Goal: Task Accomplishment & Management: Use online tool/utility

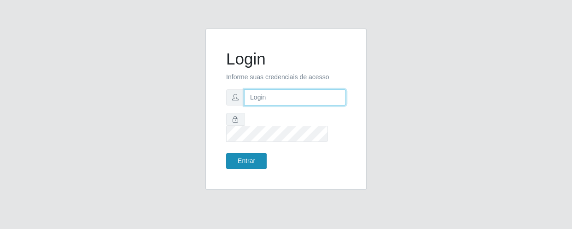
type input "[EMAIL_ADDRESS][DOMAIN_NAME]"
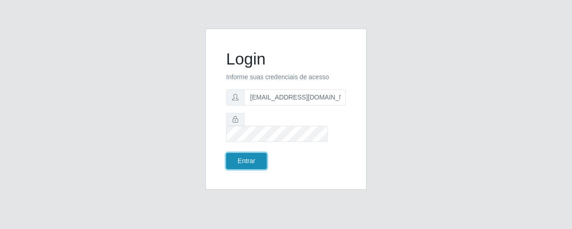
click at [248, 153] on button "Entrar" at bounding box center [246, 161] width 41 height 16
click at [245, 155] on button "Entrar" at bounding box center [246, 161] width 41 height 16
click at [247, 153] on button "Entrar" at bounding box center [246, 161] width 41 height 16
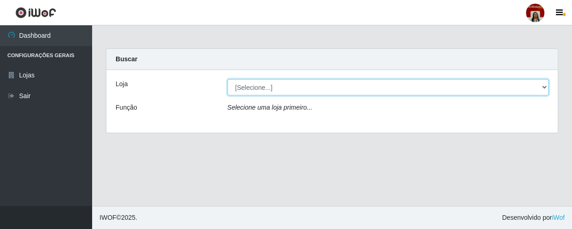
click at [282, 89] on select "[Selecione...] Mar Vermelho - Loja 04" at bounding box center [389, 87] width 322 height 16
select select "251"
click at [228, 79] on select "[Selecione...] Mar Vermelho - Loja 04" at bounding box center [389, 87] width 322 height 16
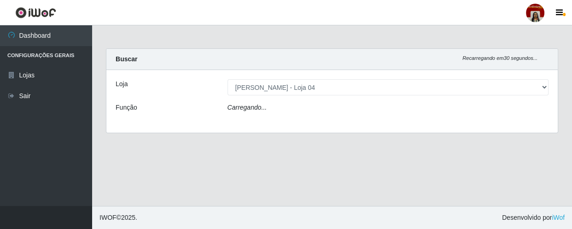
click at [300, 112] on div "Carregando..." at bounding box center [389, 109] width 336 height 13
click at [302, 108] on div "Carregando..." at bounding box center [389, 109] width 336 height 13
click at [360, 111] on div "Carregando..." at bounding box center [389, 109] width 336 height 13
click at [270, 113] on div "Carregando..." at bounding box center [389, 109] width 336 height 13
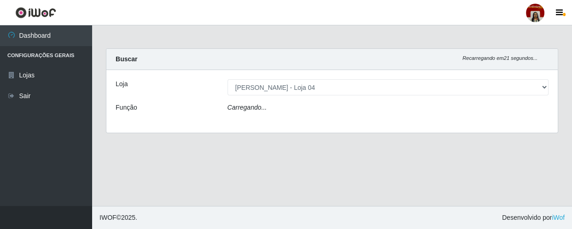
click at [270, 113] on div "Carregando..." at bounding box center [389, 109] width 336 height 13
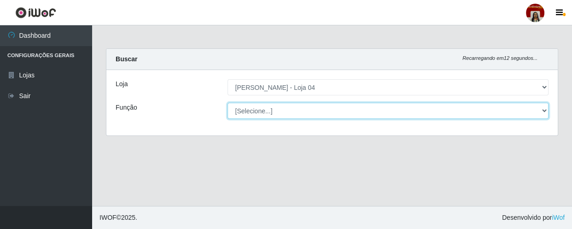
click at [270, 114] on select "[Selecione...] ASG ASG + ASG ++ Auxiliar de Depósito Auxiliar de Depósito + Aux…" at bounding box center [389, 111] width 322 height 16
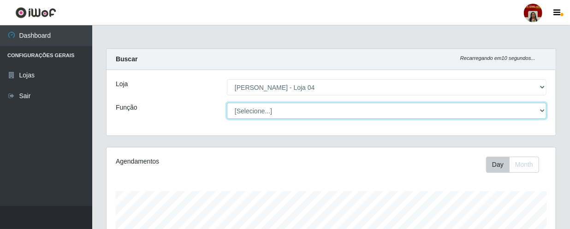
scroll to position [191, 449]
select select "22"
click at [227, 103] on select "[Selecione...] ASG ASG + ASG ++ Auxiliar de Depósito Auxiliar de Depósito + Aux…" at bounding box center [386, 111] width 319 height 16
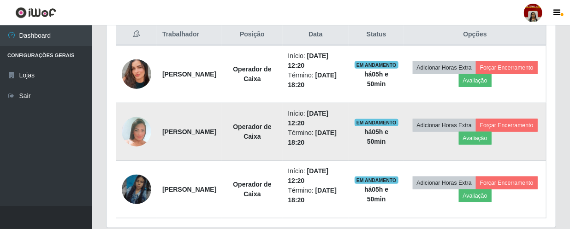
scroll to position [344, 0]
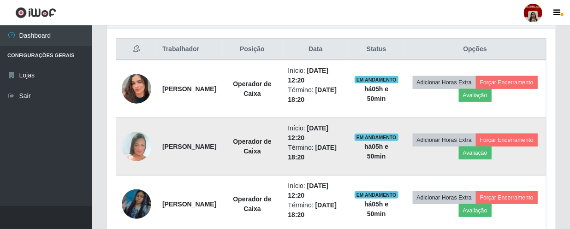
click at [194, 162] on td "[PERSON_NAME]" at bounding box center [189, 147] width 65 height 58
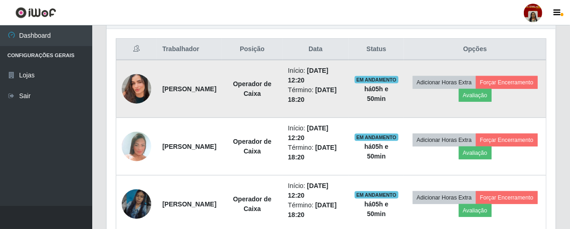
click at [138, 77] on img at bounding box center [136, 89] width 29 height 53
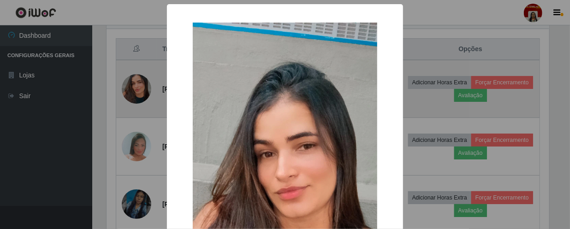
scroll to position [191, 445]
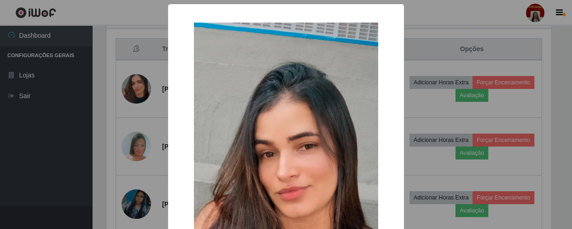
click at [149, 107] on div "× OK Cancel" at bounding box center [286, 114] width 572 height 229
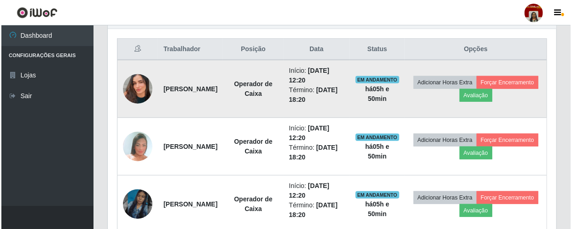
scroll to position [191, 449]
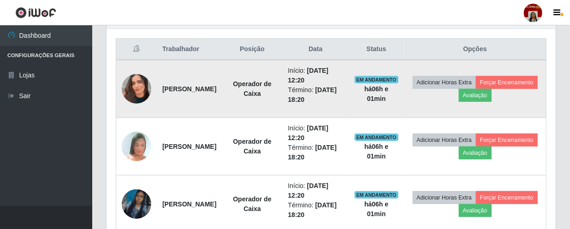
click at [129, 84] on img at bounding box center [136, 89] width 29 height 53
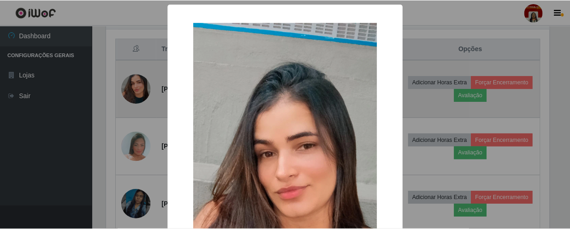
scroll to position [191, 445]
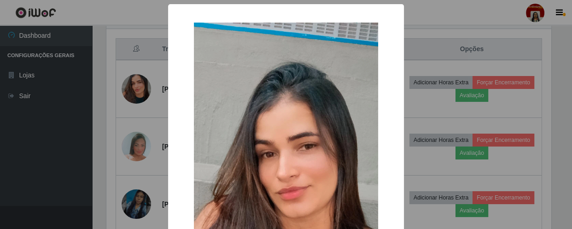
click at [97, 100] on div "× OK Cancel" at bounding box center [286, 114] width 572 height 229
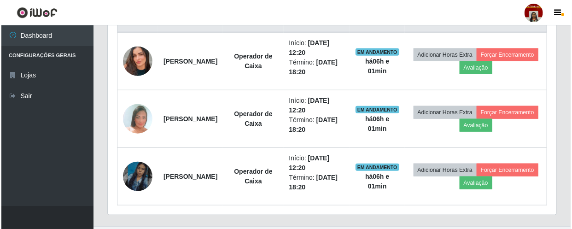
scroll to position [391, 0]
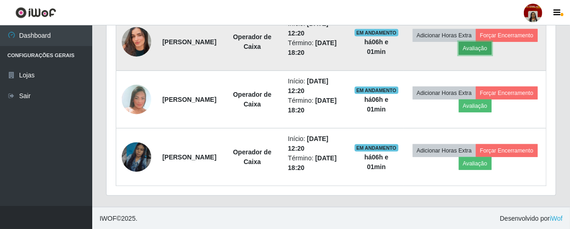
click at [491, 51] on button "Avaliação" at bounding box center [475, 48] width 33 height 13
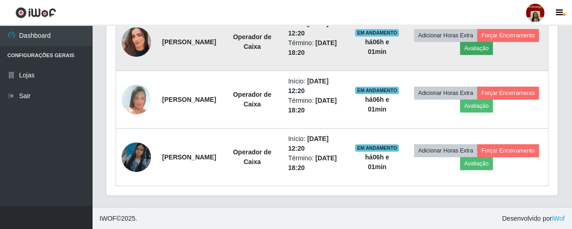
scroll to position [191, 445]
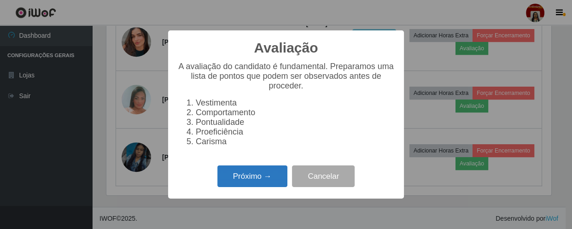
click at [257, 185] on button "Próximo →" at bounding box center [253, 176] width 70 height 22
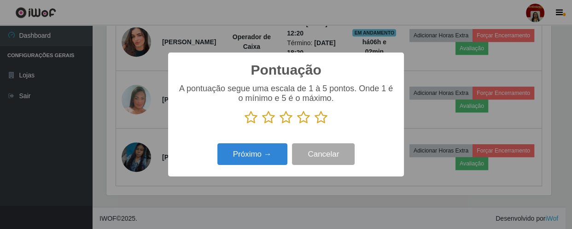
click at [326, 118] on icon at bounding box center [321, 118] width 13 height 14
click at [315, 124] on input "radio" at bounding box center [315, 124] width 0 height 0
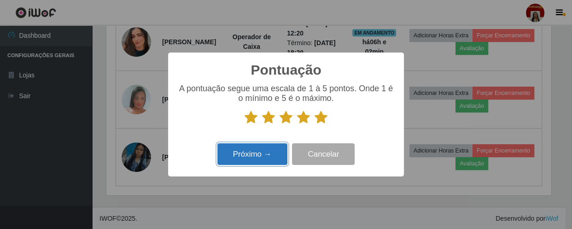
click at [251, 157] on button "Próximo →" at bounding box center [253, 154] width 70 height 22
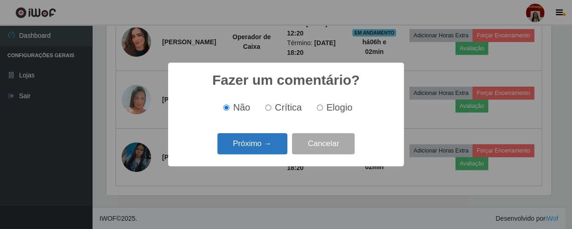
click at [249, 137] on button "Próximo →" at bounding box center [253, 144] width 70 height 22
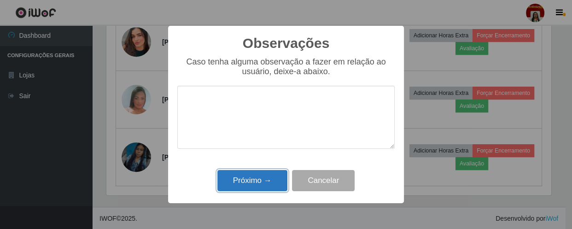
click at [242, 189] on button "Próximo →" at bounding box center [253, 181] width 70 height 22
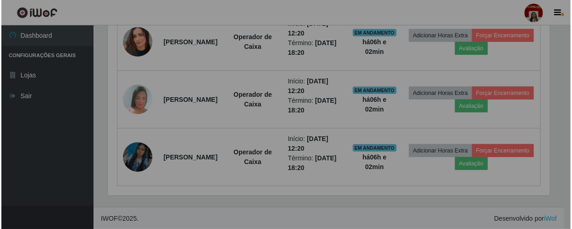
scroll to position [191, 449]
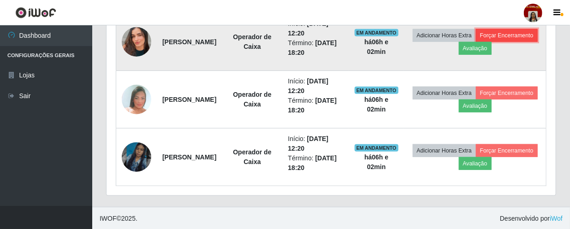
click at [476, 42] on button "Forçar Encerramento" at bounding box center [507, 35] width 62 height 13
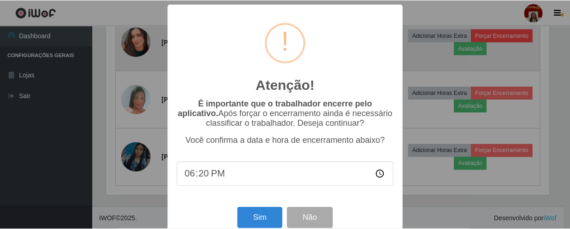
scroll to position [191, 445]
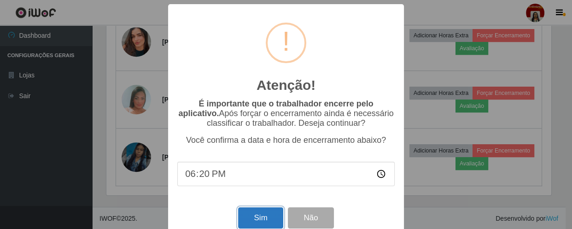
click at [263, 213] on button "Sim" at bounding box center [260, 218] width 45 height 22
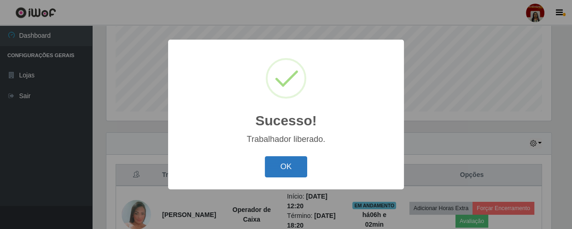
click at [275, 166] on button "OK" at bounding box center [286, 167] width 43 height 22
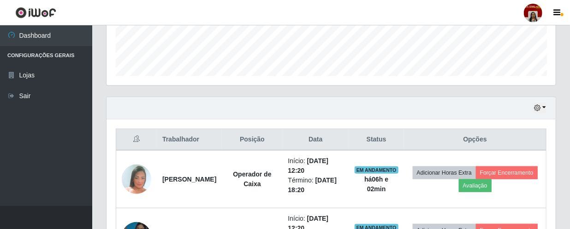
scroll to position [333, 0]
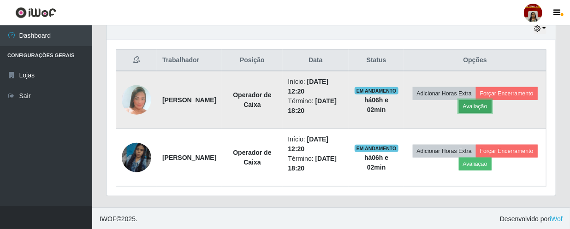
click at [491, 105] on button "Avaliação" at bounding box center [475, 106] width 33 height 13
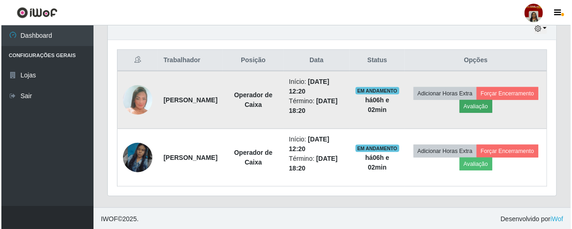
scroll to position [191, 445]
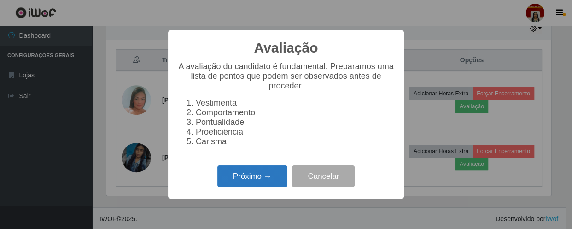
click at [275, 178] on button "Próximo →" at bounding box center [253, 176] width 70 height 22
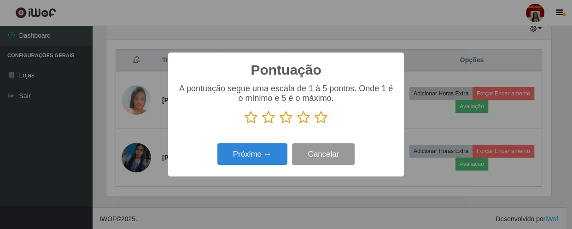
scroll to position [460727, 460473]
click at [324, 123] on icon at bounding box center [321, 118] width 13 height 14
click at [315, 124] on input "radio" at bounding box center [315, 124] width 0 height 0
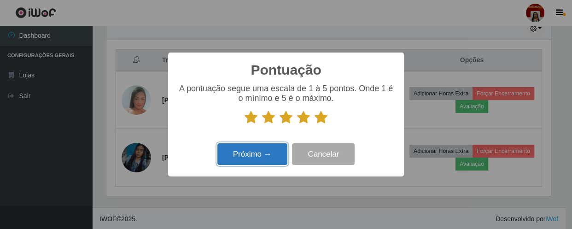
click at [275, 152] on button "Próximo →" at bounding box center [253, 154] width 70 height 22
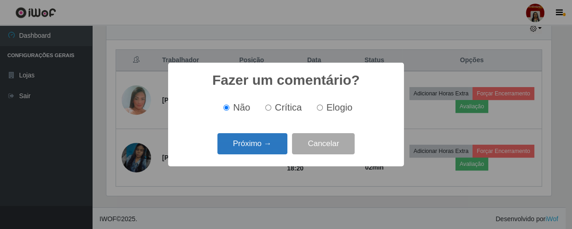
click at [272, 148] on button "Próximo →" at bounding box center [253, 144] width 70 height 22
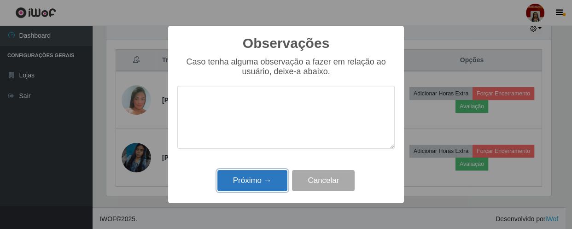
click at [247, 179] on button "Próximo →" at bounding box center [253, 181] width 70 height 22
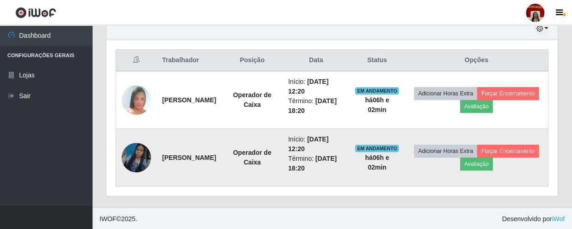
scroll to position [191, 449]
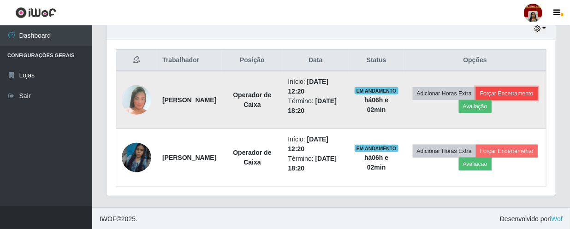
click at [476, 100] on button "Forçar Encerramento" at bounding box center [507, 93] width 62 height 13
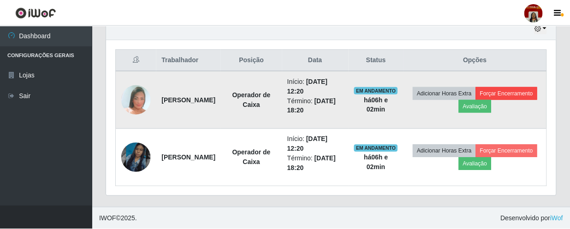
scroll to position [191, 445]
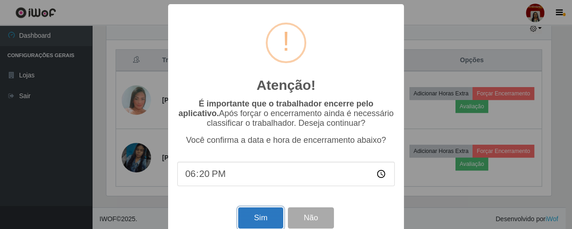
click at [254, 225] on button "Sim" at bounding box center [260, 218] width 45 height 22
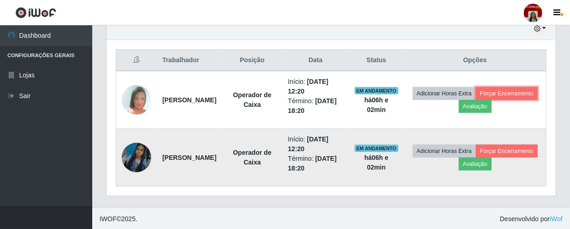
scroll to position [0, 0]
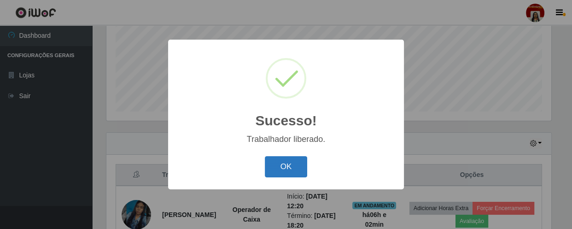
click at [272, 162] on button "OK" at bounding box center [286, 167] width 43 height 22
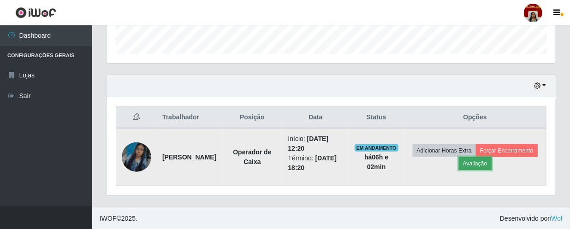
click at [491, 162] on button "Avaliação" at bounding box center [475, 163] width 33 height 13
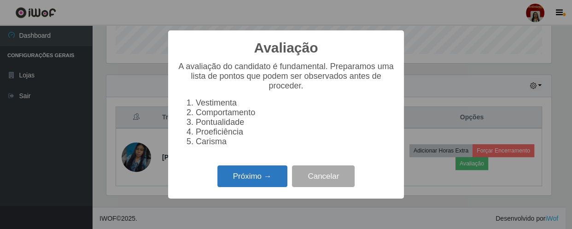
click at [264, 182] on button "Próximo →" at bounding box center [253, 176] width 70 height 22
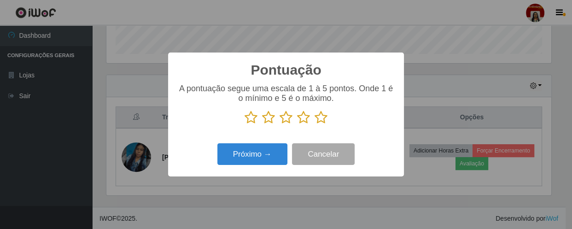
click at [319, 119] on icon at bounding box center [321, 118] width 13 height 14
click at [315, 124] on input "radio" at bounding box center [315, 124] width 0 height 0
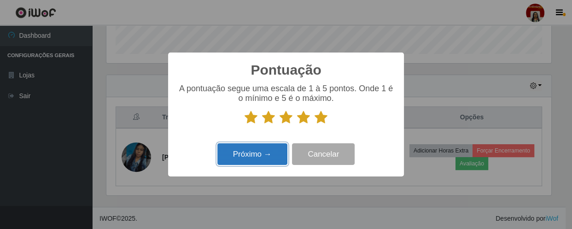
click at [258, 152] on button "Próximo →" at bounding box center [253, 154] width 70 height 22
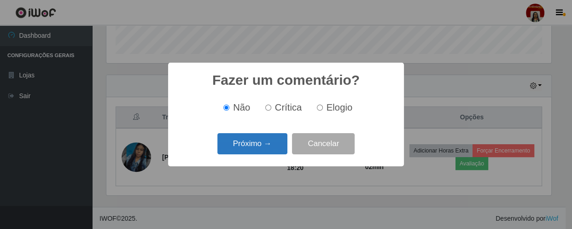
click at [264, 147] on button "Próximo →" at bounding box center [253, 144] width 70 height 22
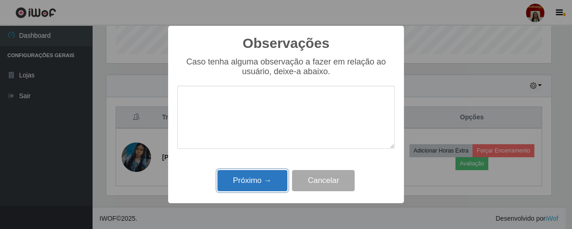
click at [265, 175] on button "Próximo →" at bounding box center [253, 181] width 70 height 22
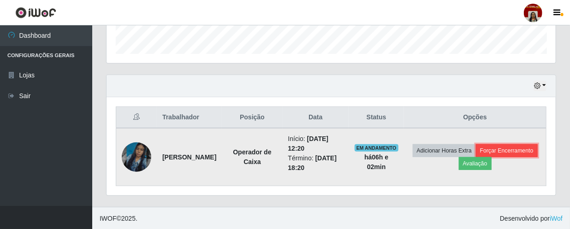
click at [479, 157] on button "Forçar Encerramento" at bounding box center [507, 150] width 62 height 13
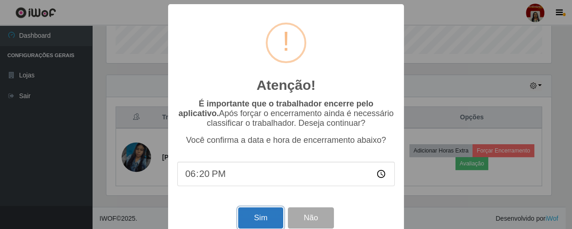
click at [261, 218] on button "Sim" at bounding box center [260, 218] width 45 height 22
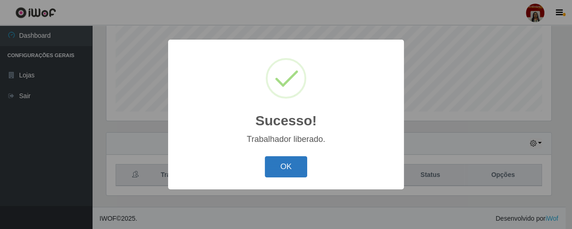
click at [293, 170] on button "OK" at bounding box center [286, 167] width 43 height 22
